Goal: Task Accomplishment & Management: Manage account settings

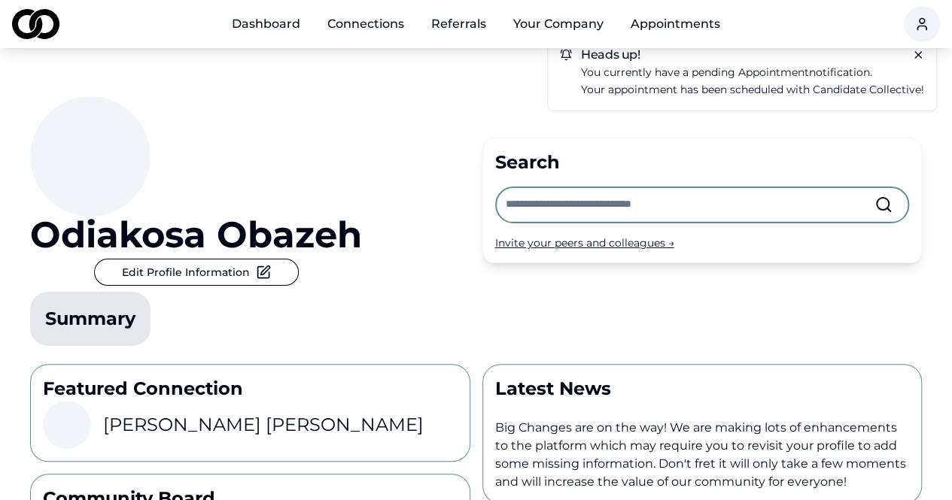
click at [731, 84] on p "Your appointment has been scheduled with Candidate Collective!" at bounding box center [752, 89] width 343 height 17
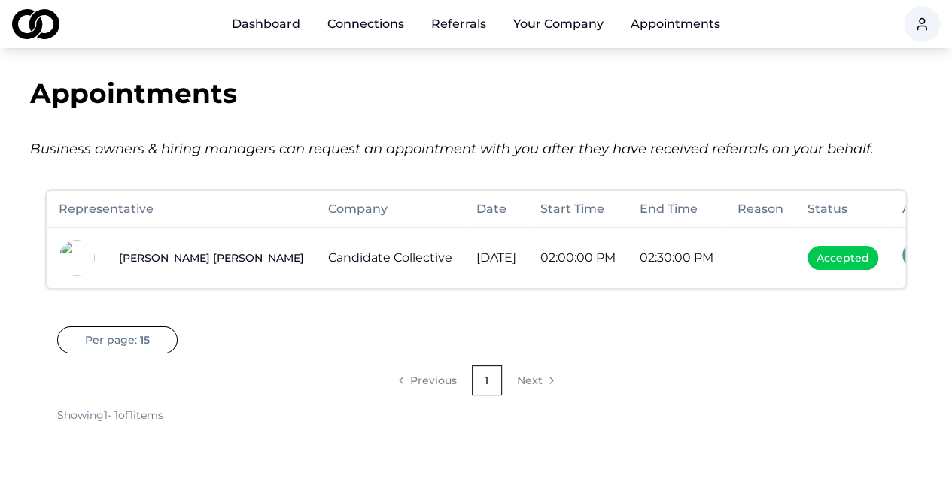
click at [387, 17] on link "Connections" at bounding box center [365, 24] width 101 height 30
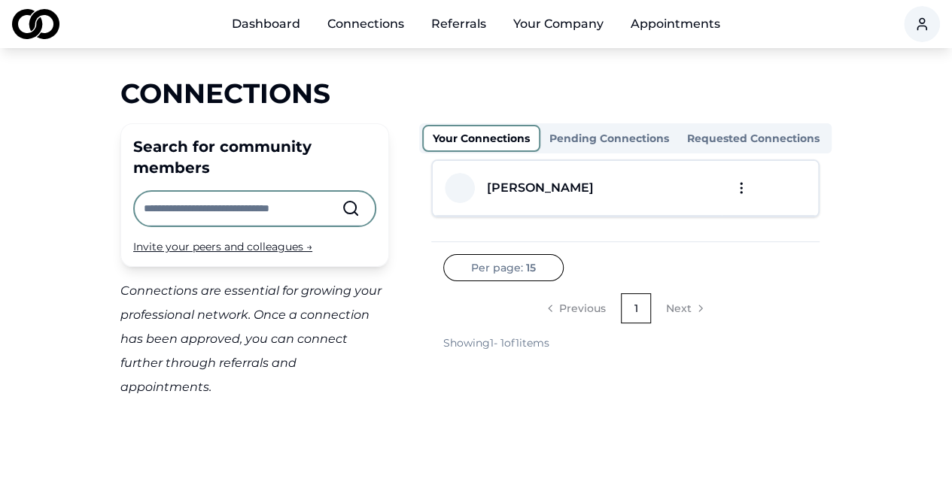
click at [471, 22] on link "Referrals" at bounding box center [458, 24] width 79 height 30
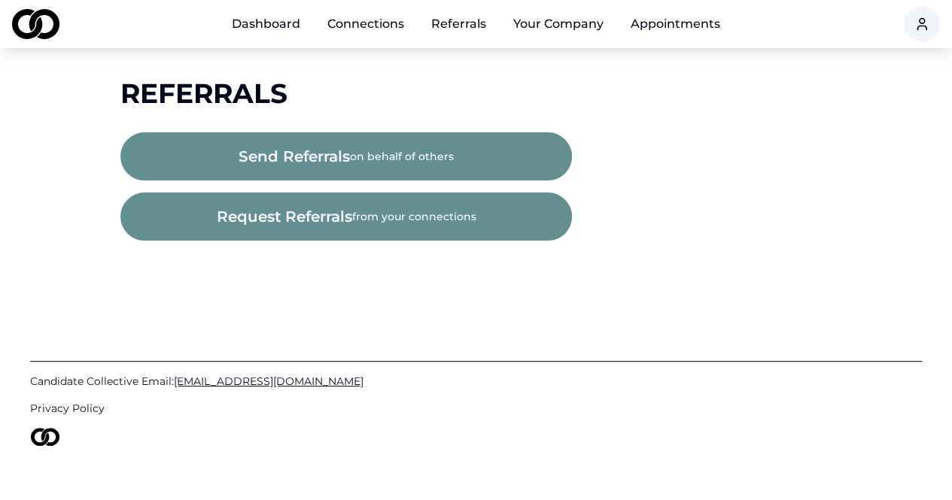
click at [399, 216] on button "request referrals from your connections" at bounding box center [345, 217] width 451 height 48
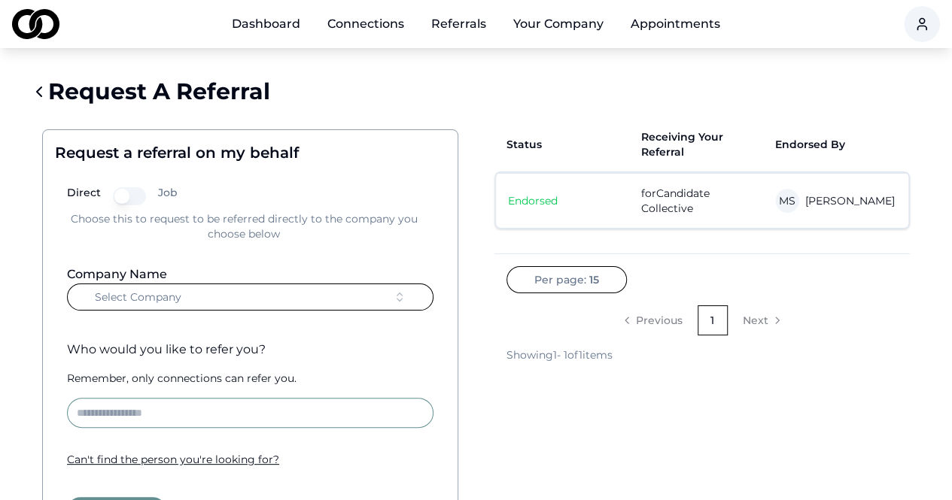
click at [138, 189] on button "Job" at bounding box center [129, 196] width 33 height 18
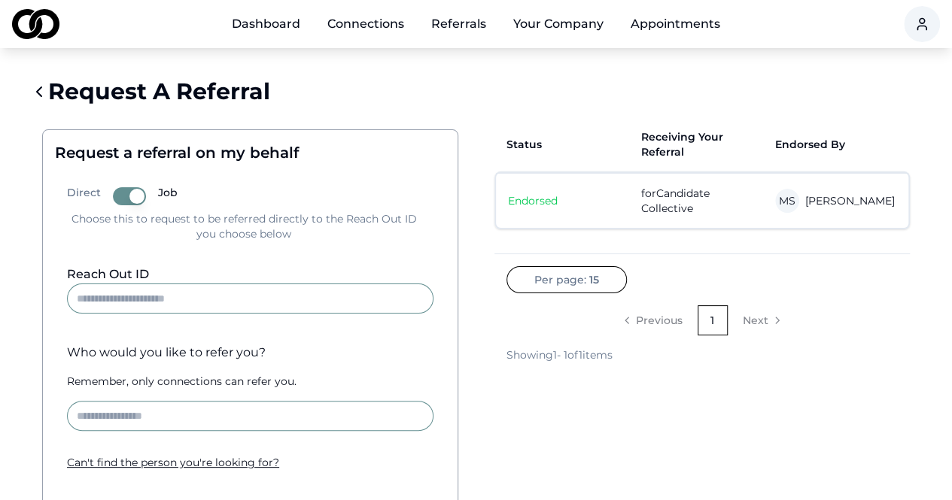
click at [123, 199] on button "Job" at bounding box center [129, 196] width 33 height 18
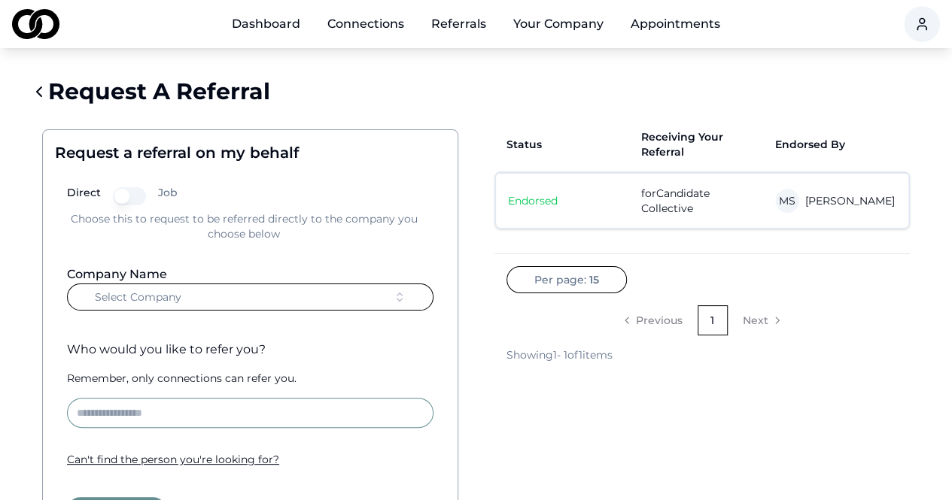
click at [138, 199] on button "Job" at bounding box center [129, 196] width 33 height 18
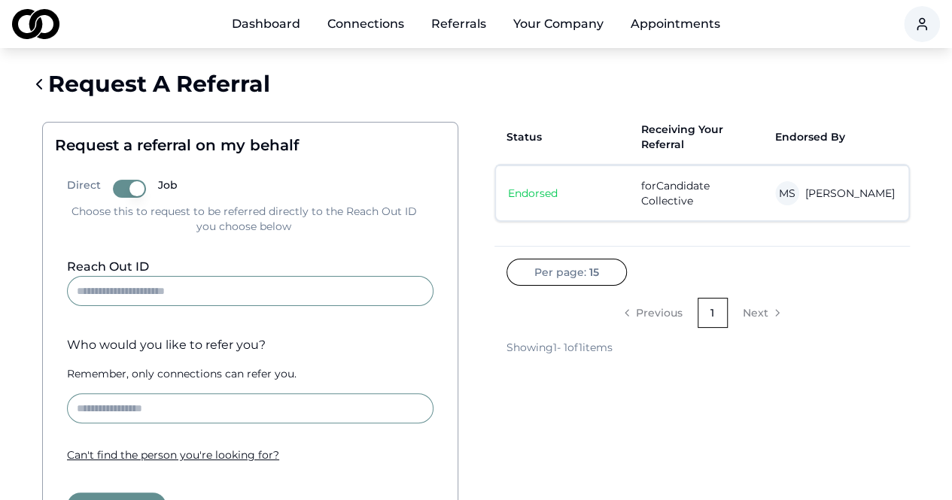
scroll to position [2, 0]
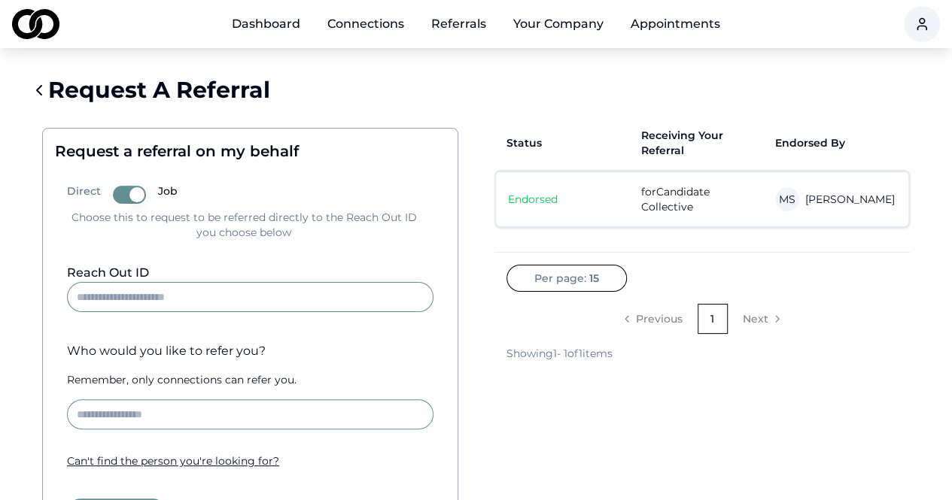
click at [119, 191] on button "Job" at bounding box center [129, 195] width 33 height 18
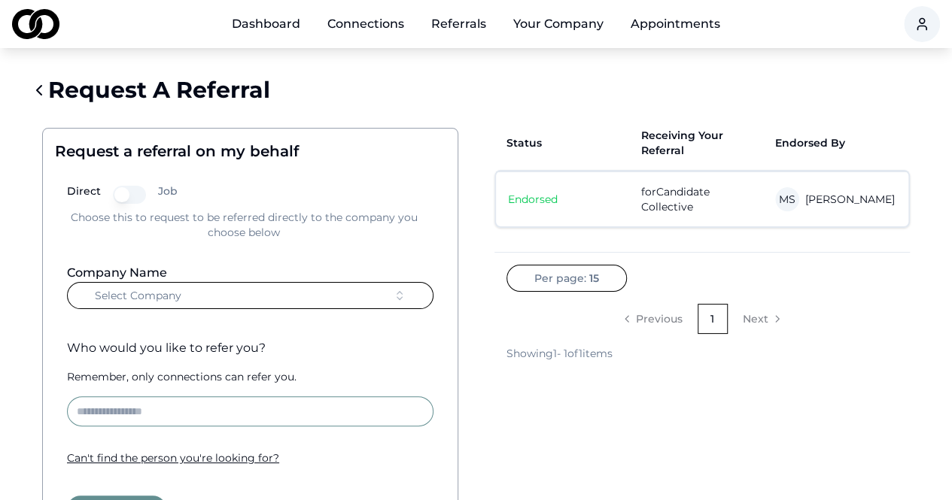
click at [175, 293] on span "Select Company" at bounding box center [138, 295] width 87 height 15
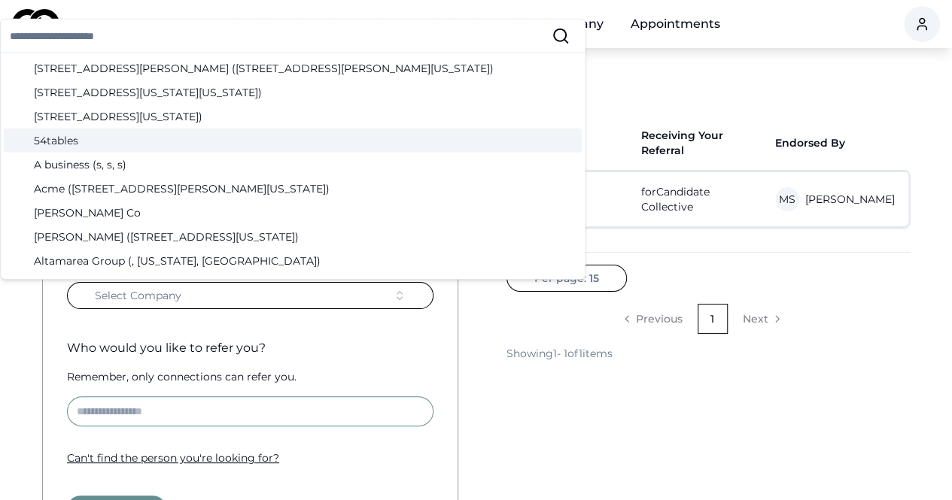
click at [114, 145] on div "54tables" at bounding box center [293, 141] width 578 height 24
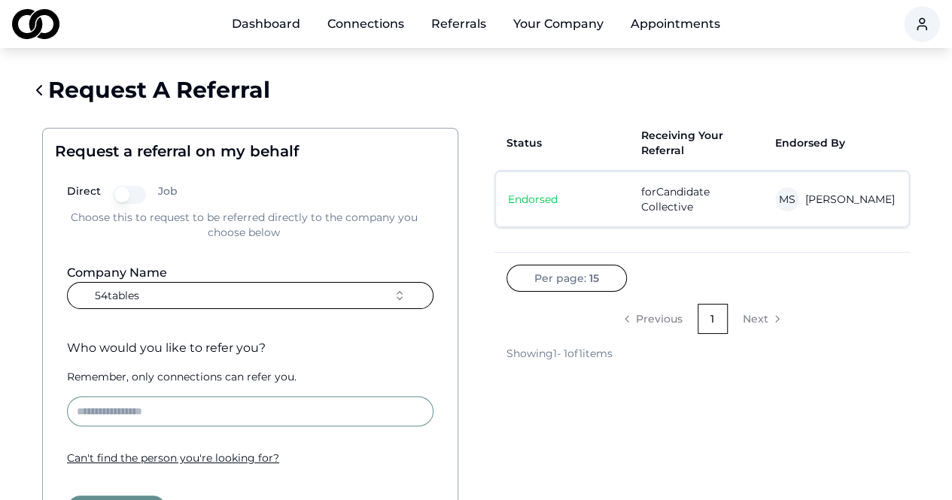
click at [39, 94] on icon at bounding box center [39, 90] width 18 height 18
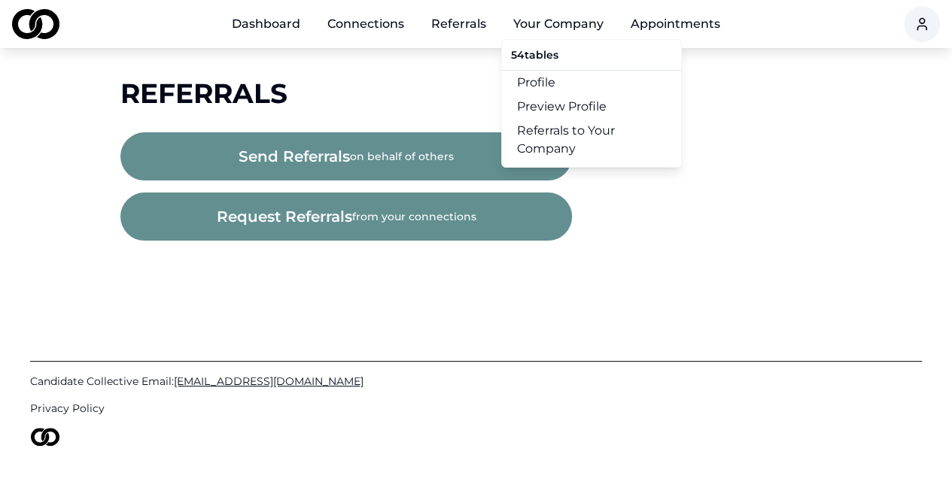
click at [546, 81] on link "Profile" at bounding box center [591, 83] width 179 height 24
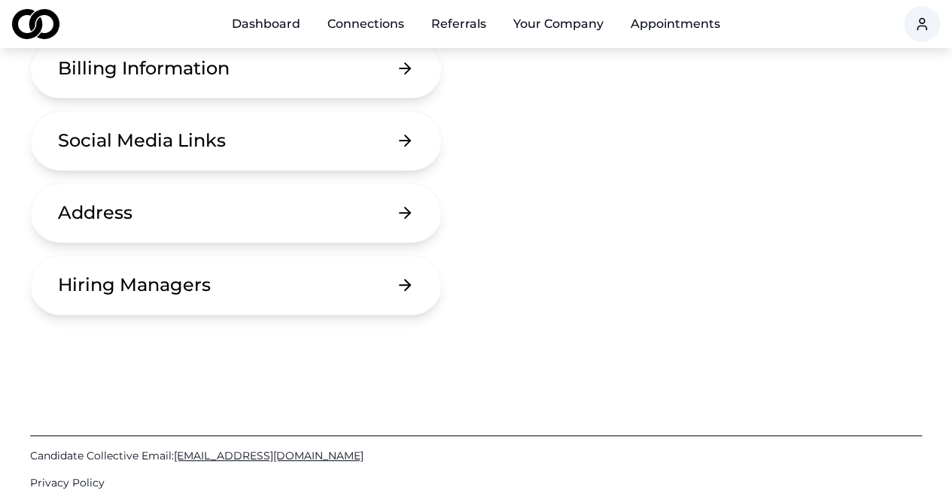
scroll to position [226, 0]
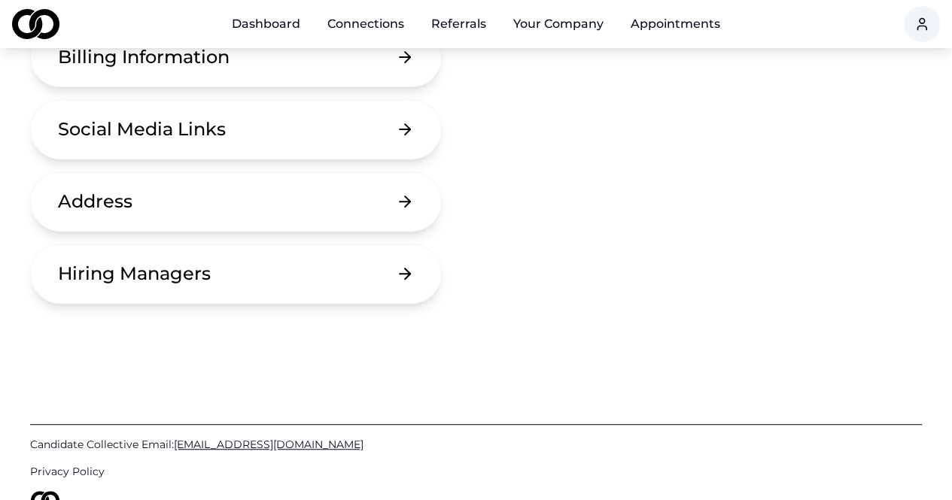
click at [369, 135] on button "Social Media Links" at bounding box center [236, 129] width 412 height 60
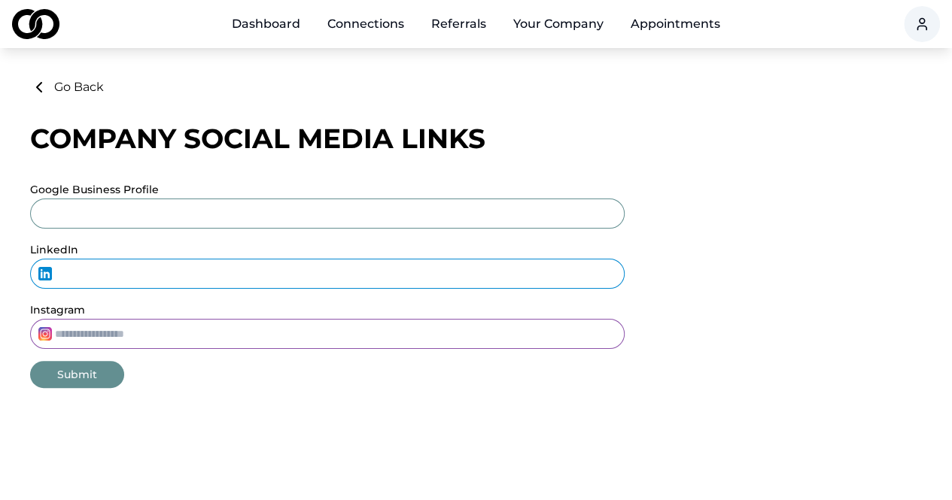
click at [252, 275] on input "LinkedIn" at bounding box center [327, 274] width 594 height 30
paste input "**********"
type input "**********"
click at [147, 328] on input "Instagram" at bounding box center [327, 334] width 594 height 30
type input "**********"
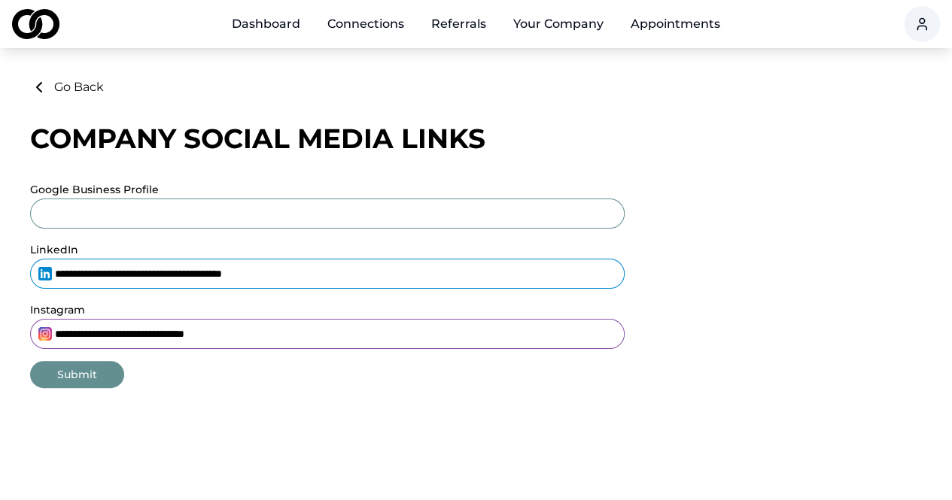
click at [96, 378] on button "Submit" at bounding box center [77, 374] width 94 height 27
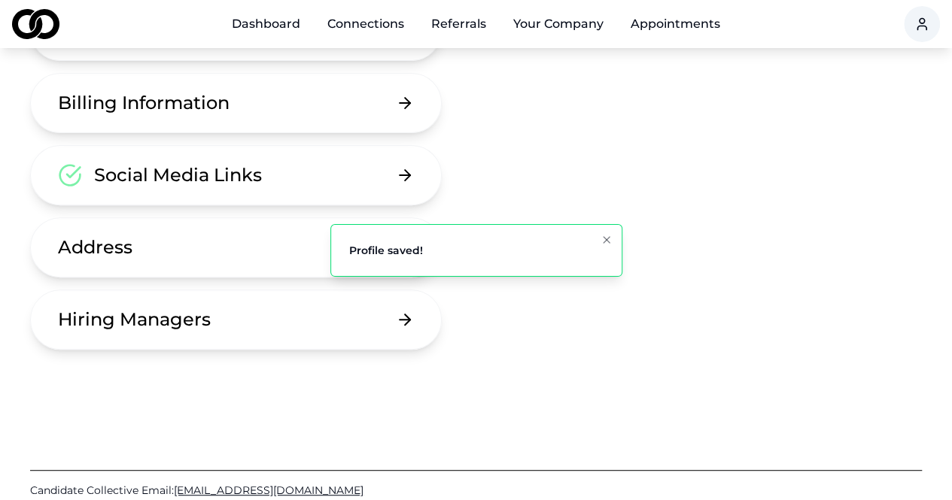
scroll to position [186, 0]
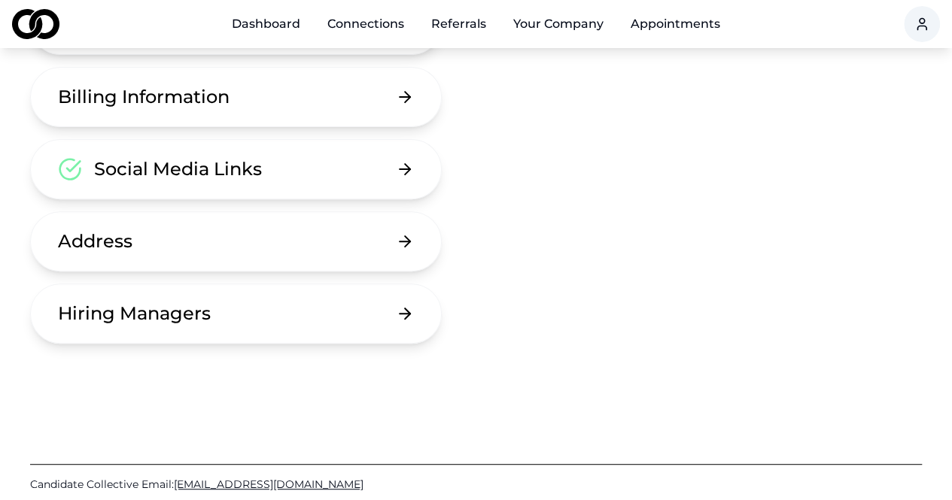
click at [236, 323] on button "Hiring Managers" at bounding box center [236, 314] width 412 height 60
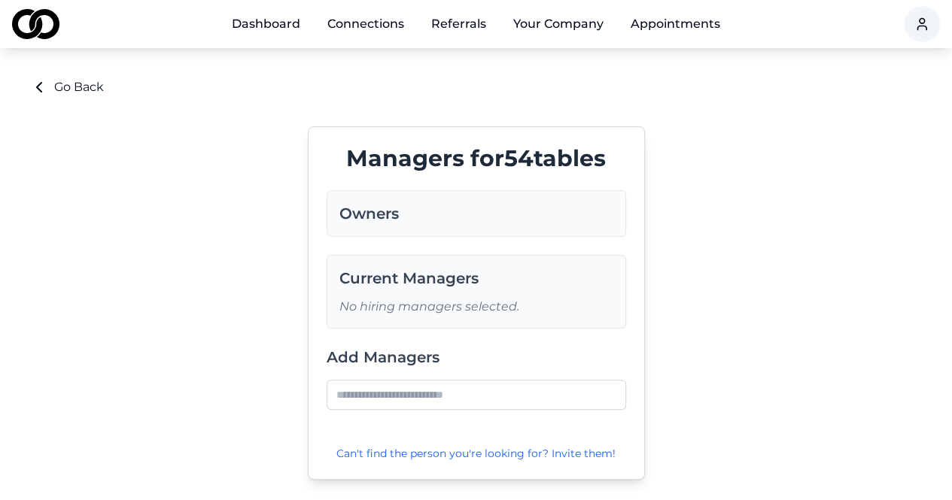
click at [364, 226] on div "Owners" at bounding box center [476, 213] width 299 height 47
click at [389, 205] on h3 "Owners" at bounding box center [476, 213] width 274 height 21
click at [387, 389] on input at bounding box center [476, 395] width 299 height 30
click at [69, 85] on button "Go Back" at bounding box center [67, 87] width 74 height 18
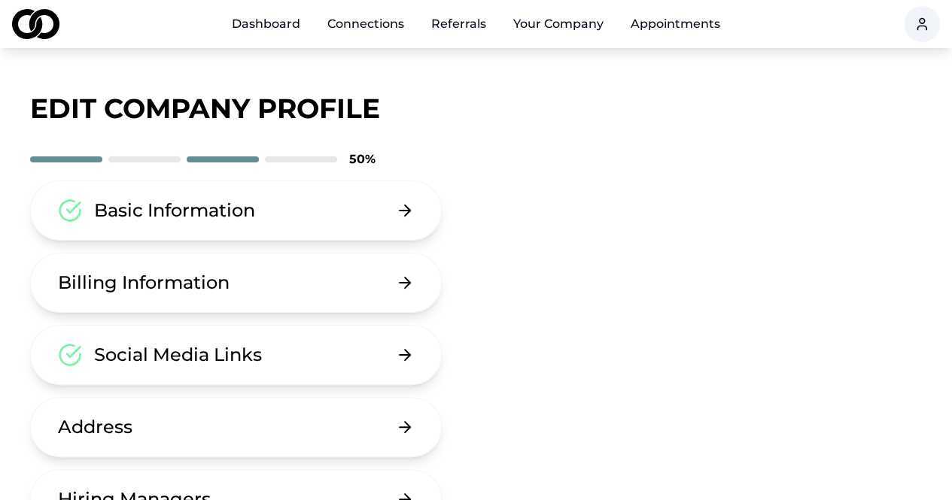
click at [280, 21] on link "Dashboard" at bounding box center [266, 24] width 93 height 30
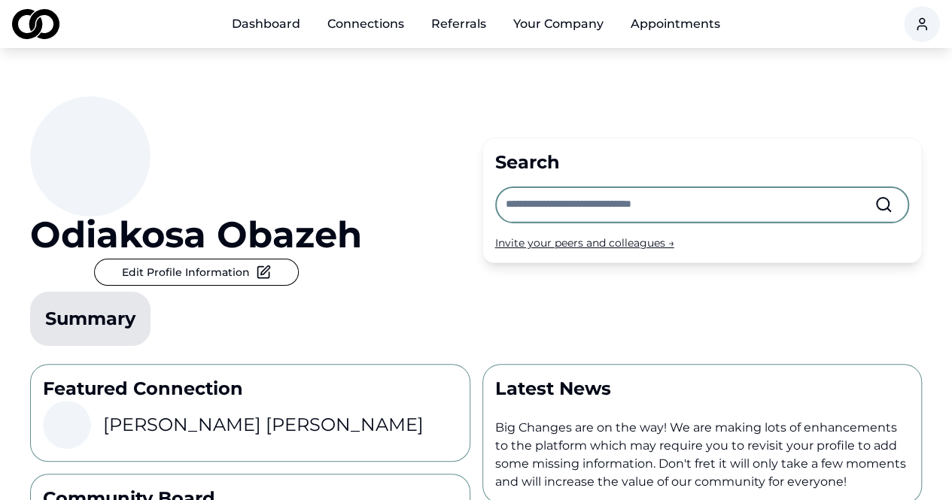
click at [378, 26] on link "Connections" at bounding box center [365, 24] width 101 height 30
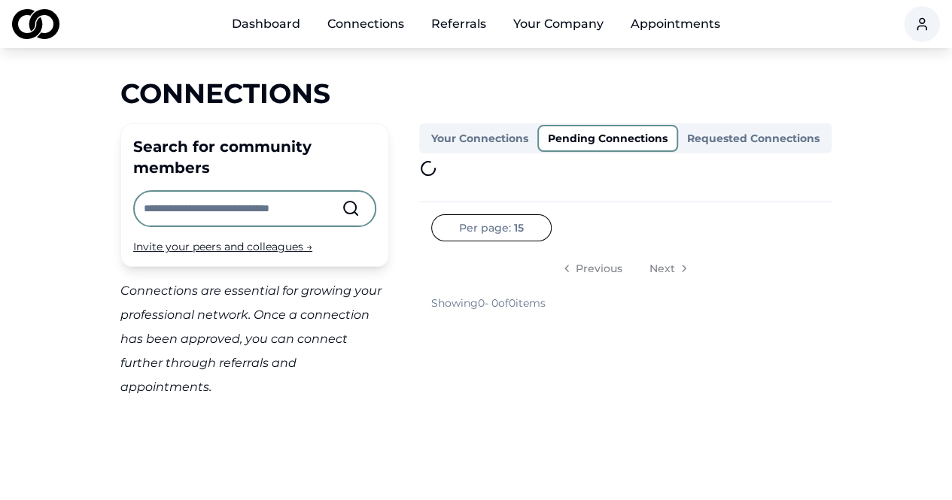
click at [629, 131] on button "Pending Connections" at bounding box center [607, 138] width 141 height 27
click at [706, 141] on button "Requested Connections" at bounding box center [753, 138] width 150 height 24
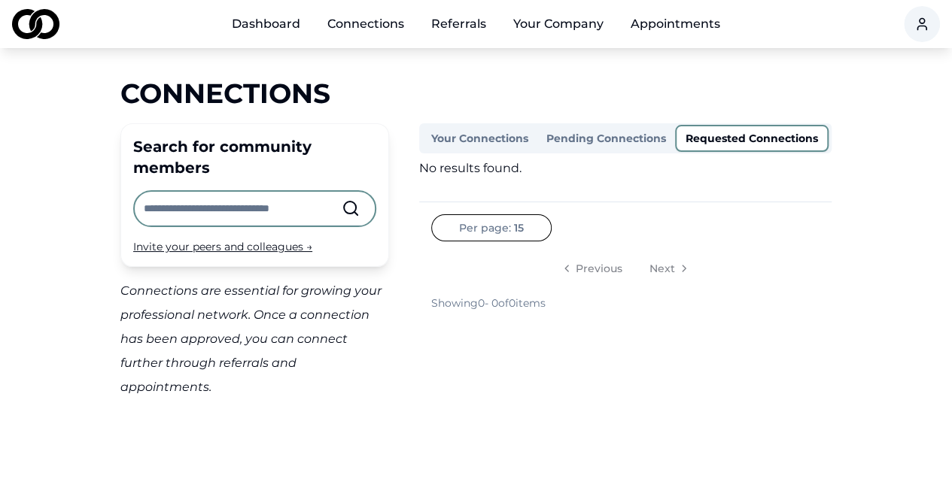
click at [236, 206] on input "text" at bounding box center [243, 208] width 198 height 33
click at [482, 102] on div "Connections" at bounding box center [475, 93] width 711 height 30
